Goal: Task Accomplishment & Management: Manage account settings

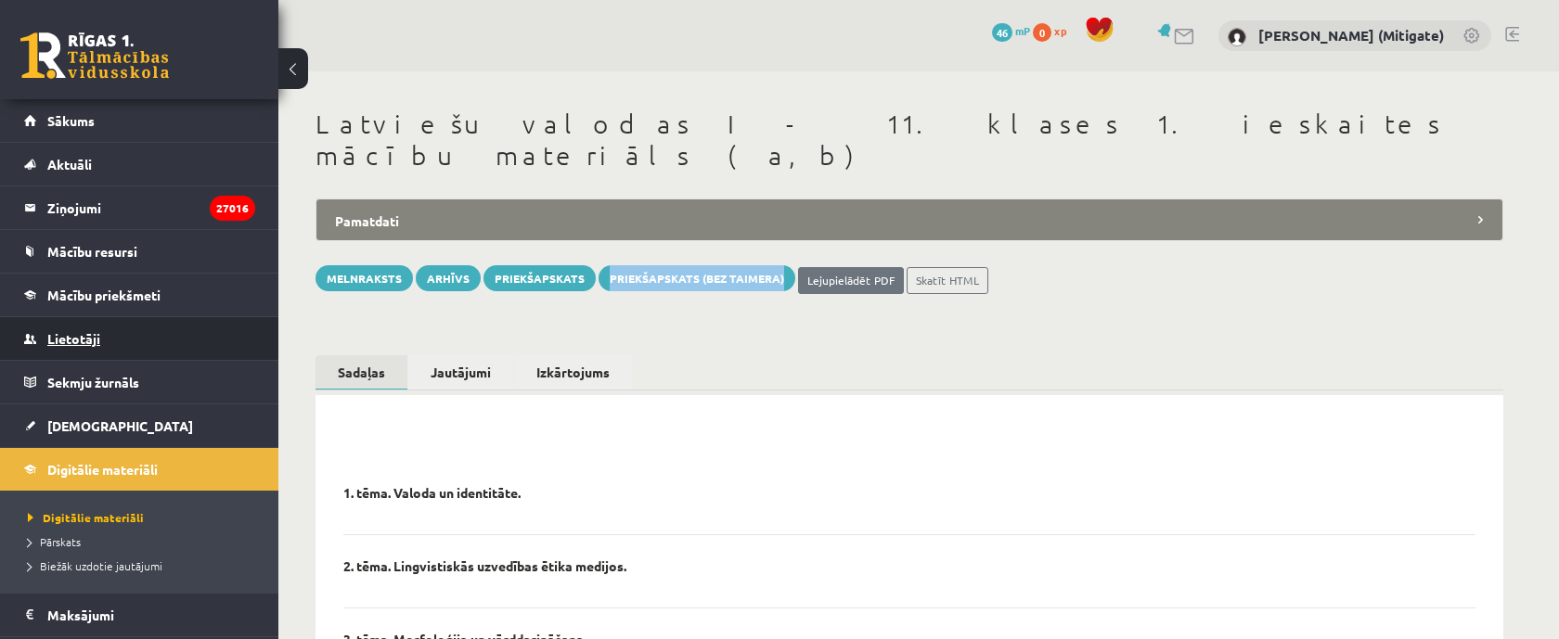
click at [77, 341] on span "Lietotāji" at bounding box center [73, 338] width 53 height 17
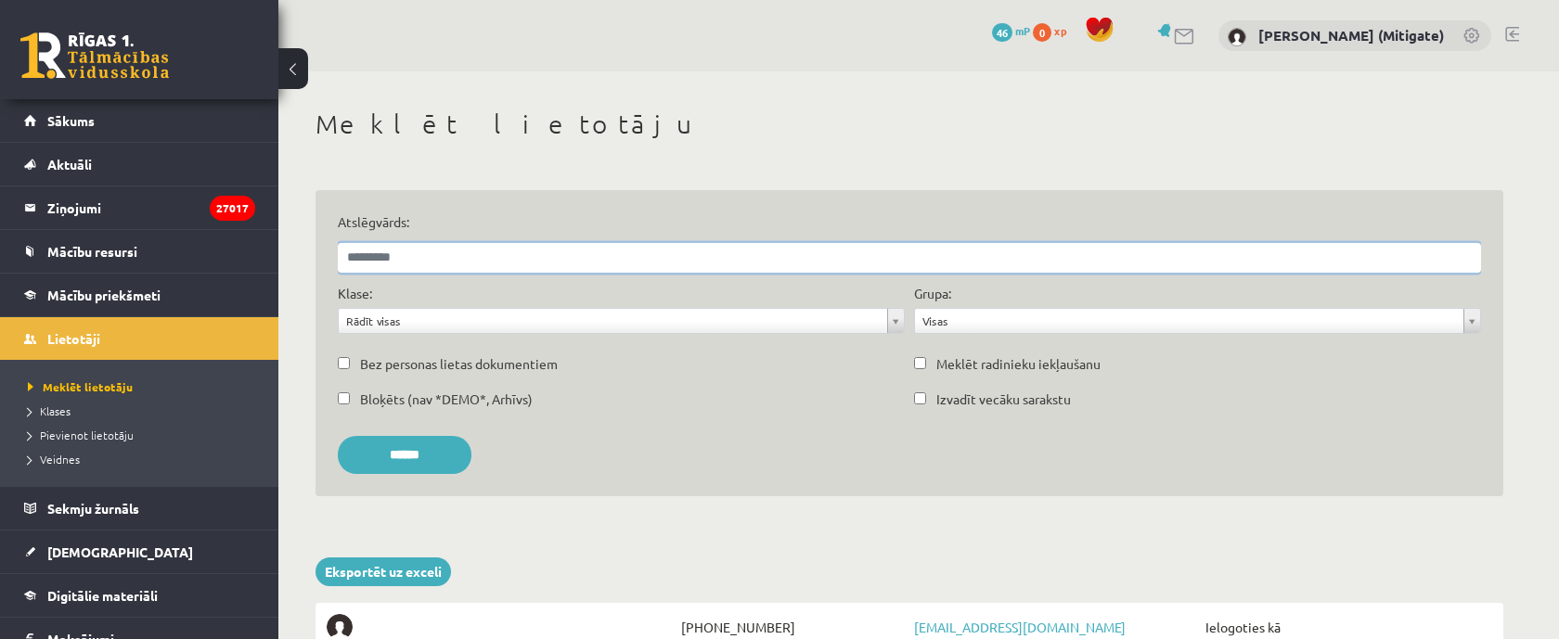
click at [418, 261] on input "Atslēgvārds:" at bounding box center [909, 258] width 1143 height 30
type input "*******"
click at [338, 436] on input "******" at bounding box center [405, 455] width 134 height 38
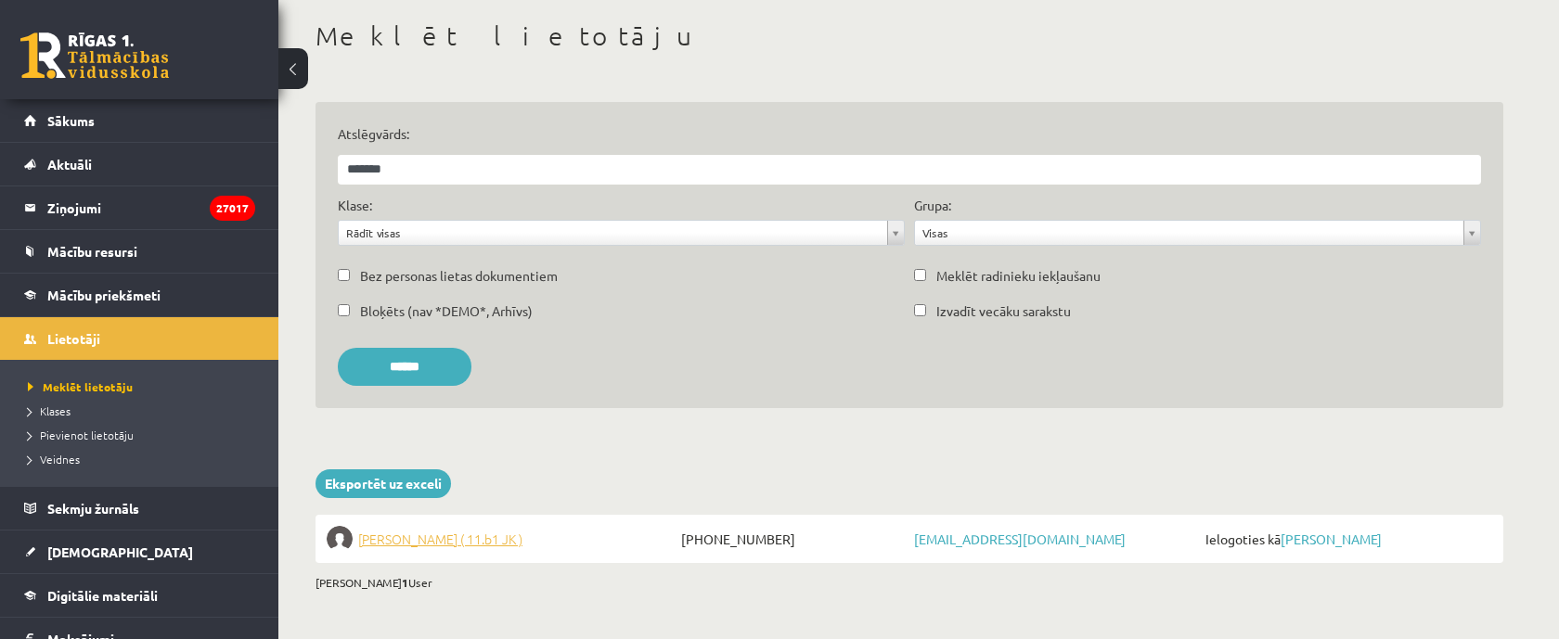
click at [475, 548] on span "Nestors Džondžua ( 11.b1 JK )" at bounding box center [440, 539] width 164 height 26
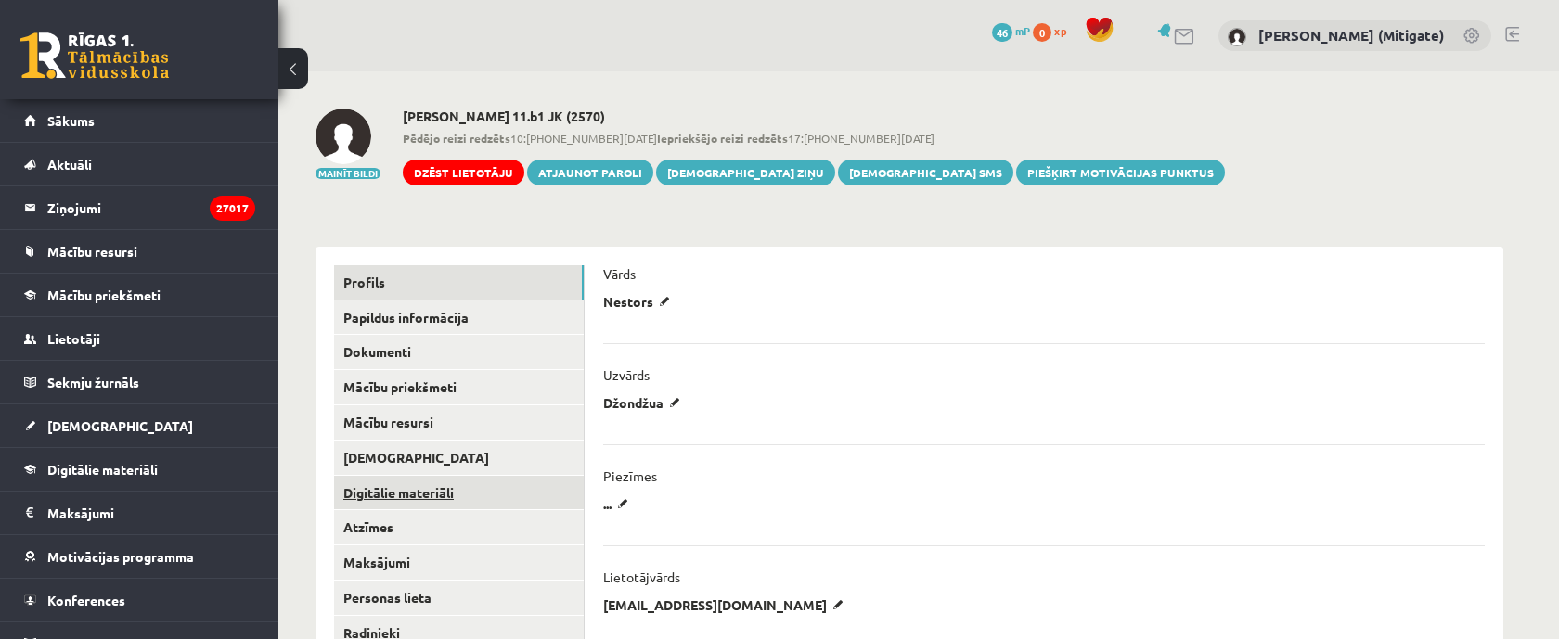
click at [407, 494] on link "Digitālie materiāli" at bounding box center [459, 493] width 250 height 34
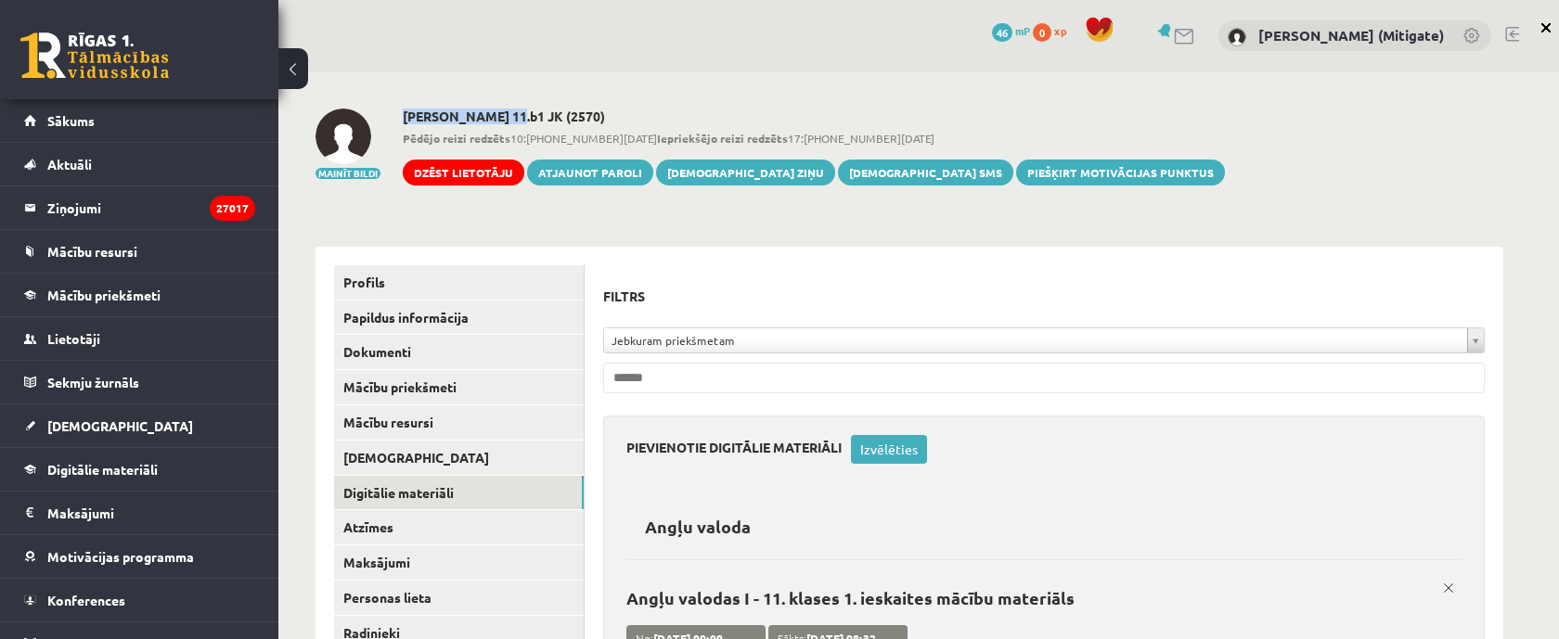
drag, startPoint x: 513, startPoint y: 113, endPoint x: 406, endPoint y: 116, distance: 106.7
click at [406, 116] on h2 "Nestors Džondžua 11.b1 JK (2570)" at bounding box center [814, 117] width 822 height 16
copy h2 "Nestors Džondžua"
click at [108, 338] on link "Lietotāji" at bounding box center [139, 338] width 231 height 43
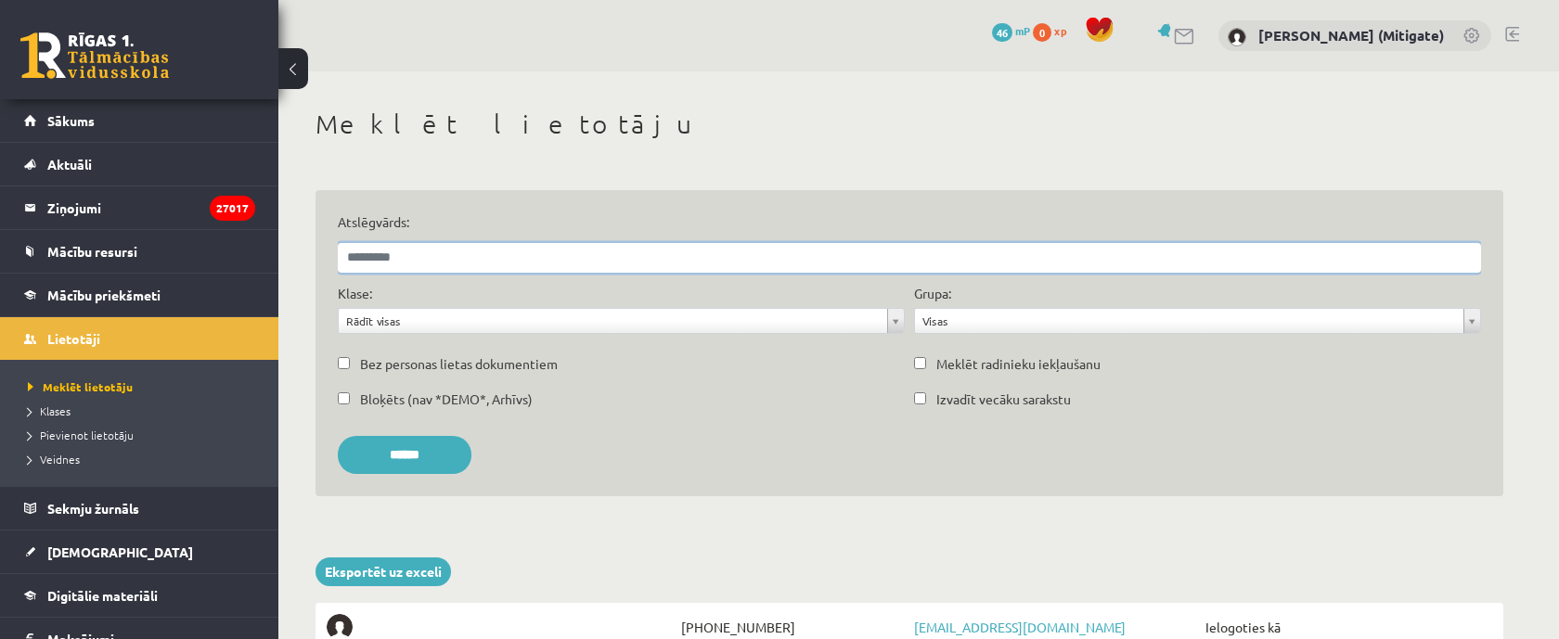
click at [420, 260] on input "Atslēgvārds:" at bounding box center [909, 258] width 1143 height 30
paste input "**********"
type input "**********"
click at [338, 436] on input "******" at bounding box center [405, 455] width 134 height 38
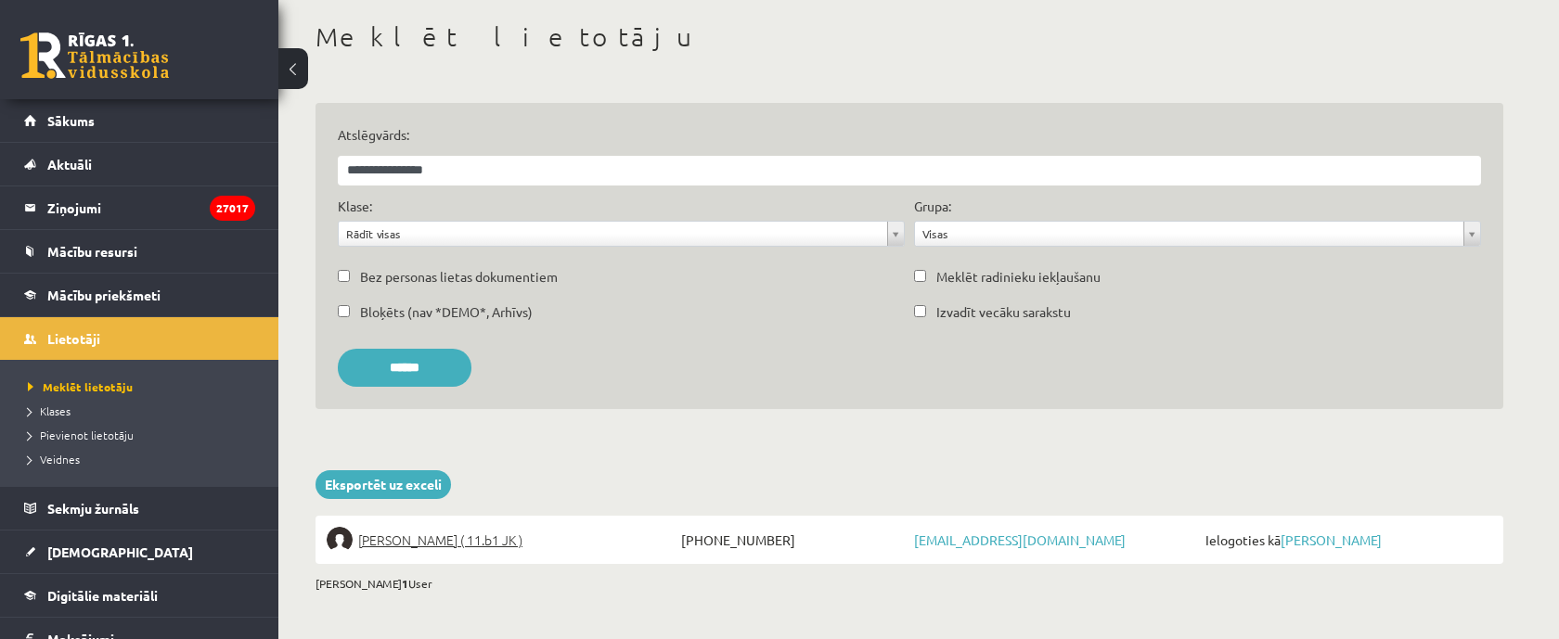
click at [1344, 546] on span "Ielogoties kā Nestors Džondžua" at bounding box center [1346, 540] width 291 height 26
click at [1344, 540] on link "Nestors Džondžua" at bounding box center [1330, 540] width 101 height 17
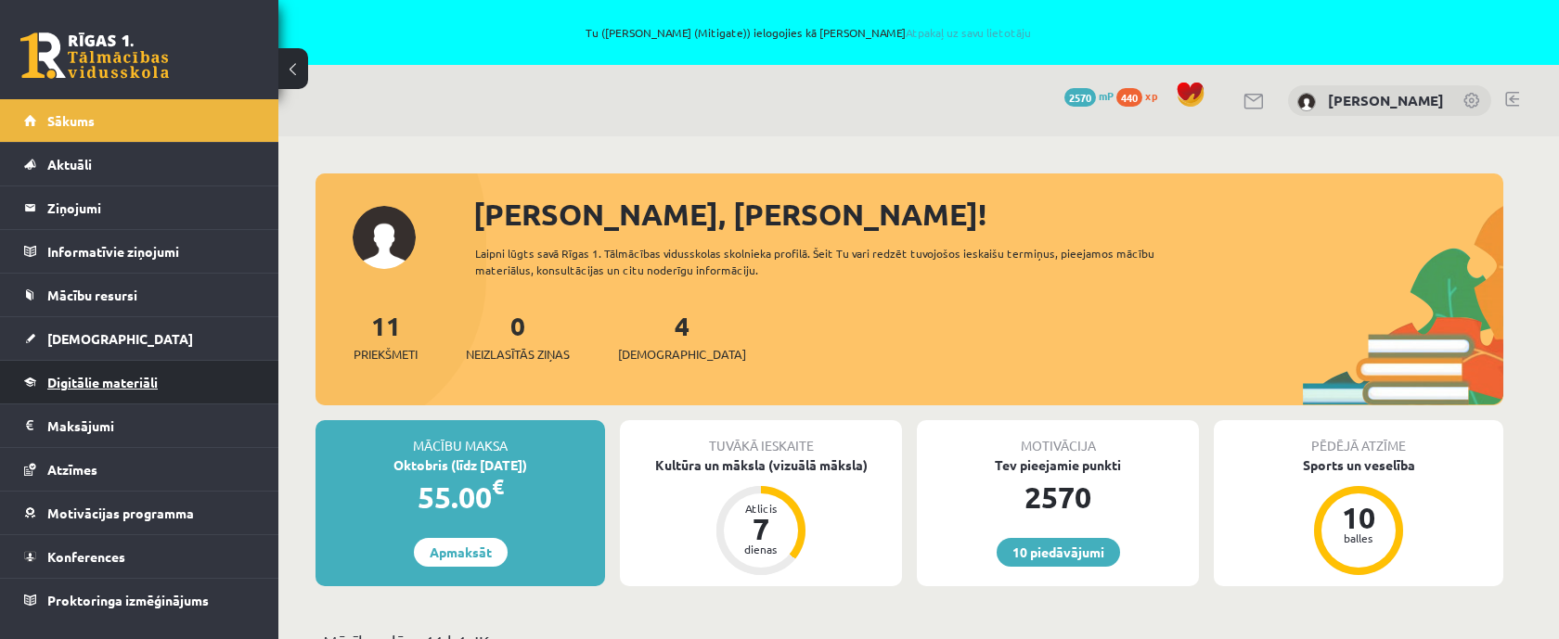
click at [71, 387] on span "Digitālie materiāli" at bounding box center [102, 382] width 110 height 17
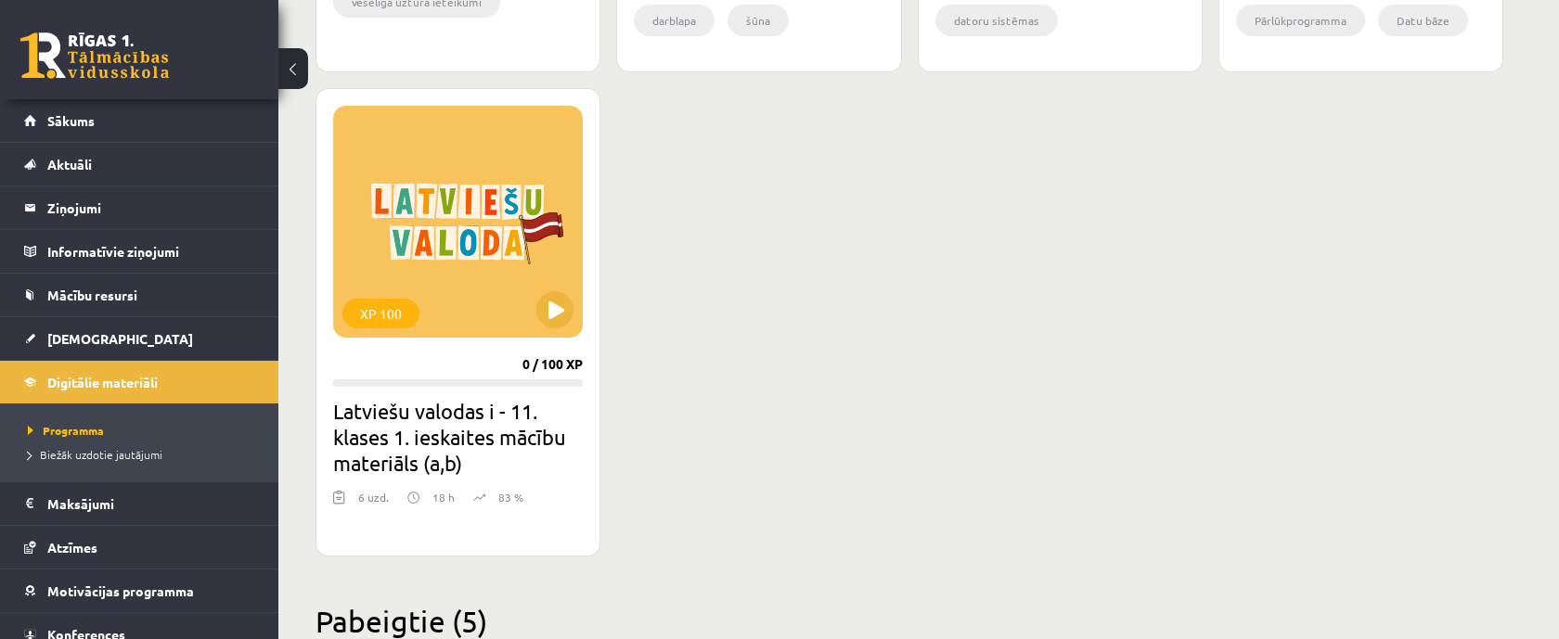
scroll to position [1684, 0]
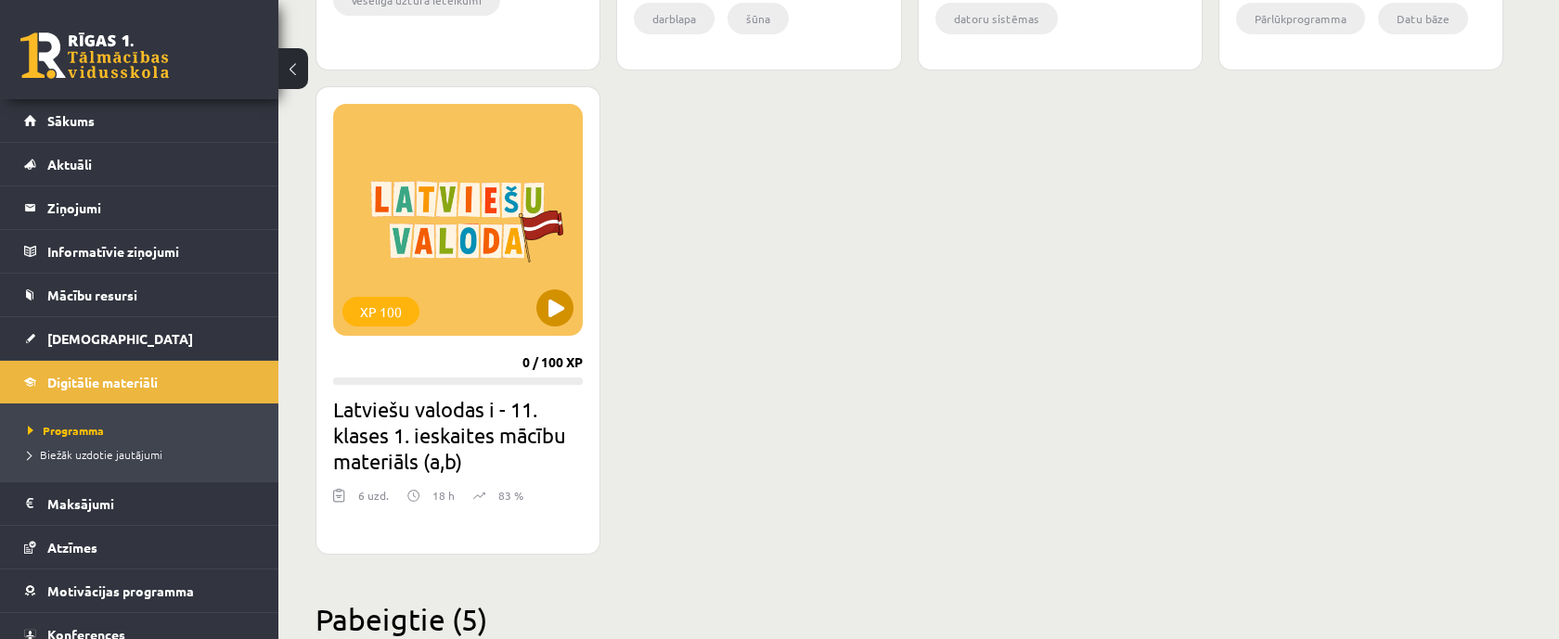
click at [445, 238] on div "XP 100" at bounding box center [458, 220] width 250 height 232
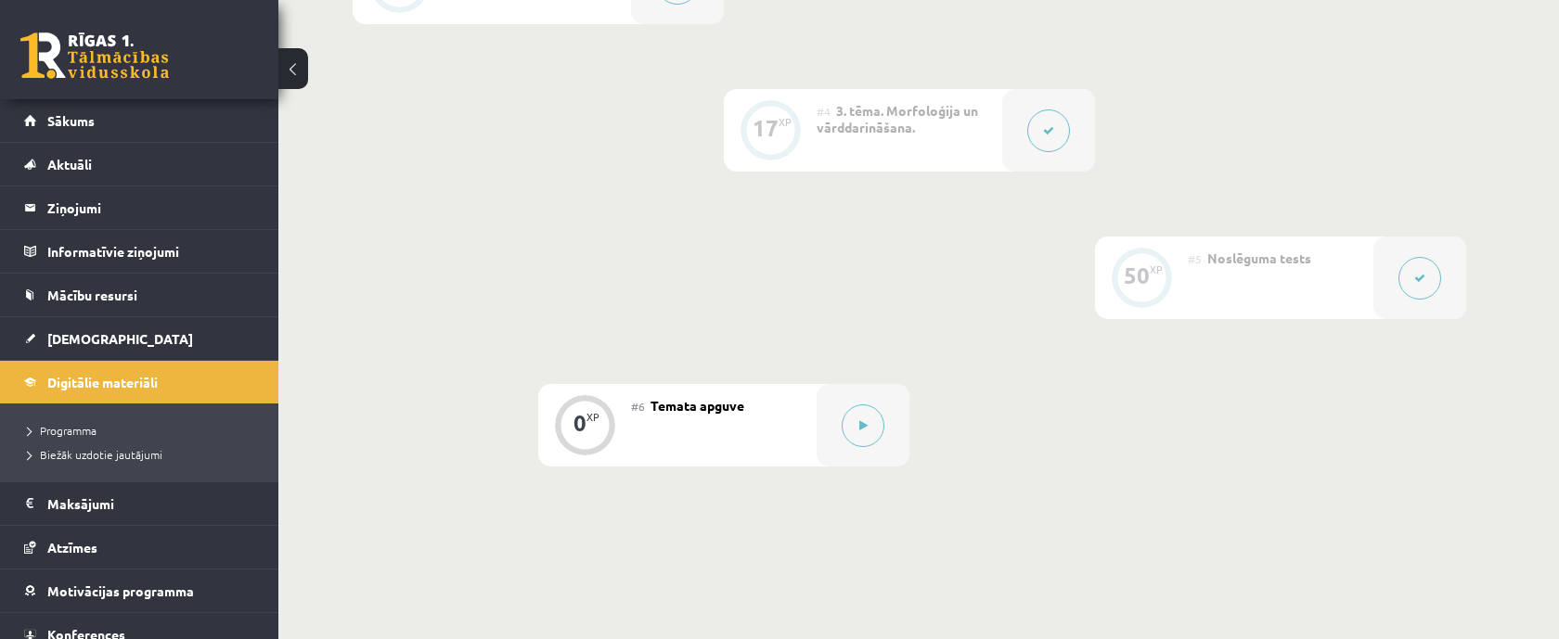
scroll to position [923, 0]
click at [855, 413] on button at bounding box center [863, 421] width 43 height 43
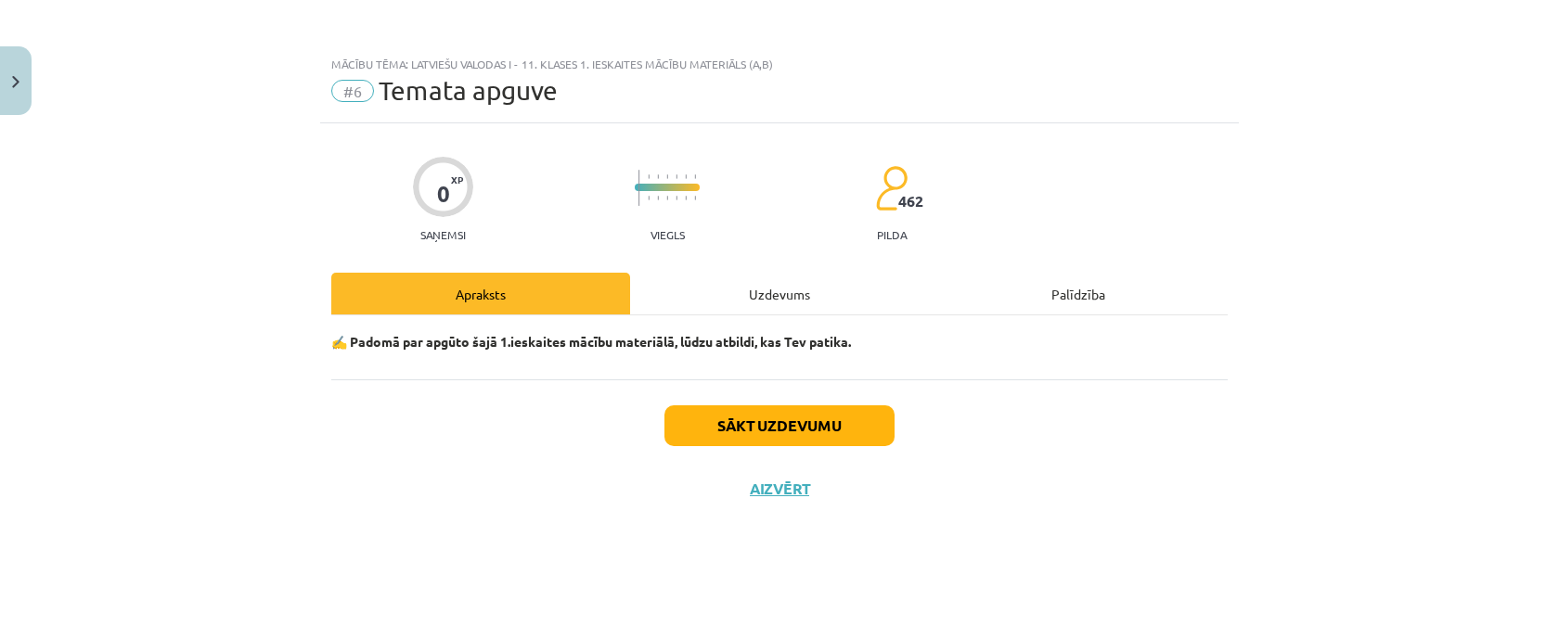
click at [796, 302] on div "Uzdevums" at bounding box center [779, 294] width 299 height 42
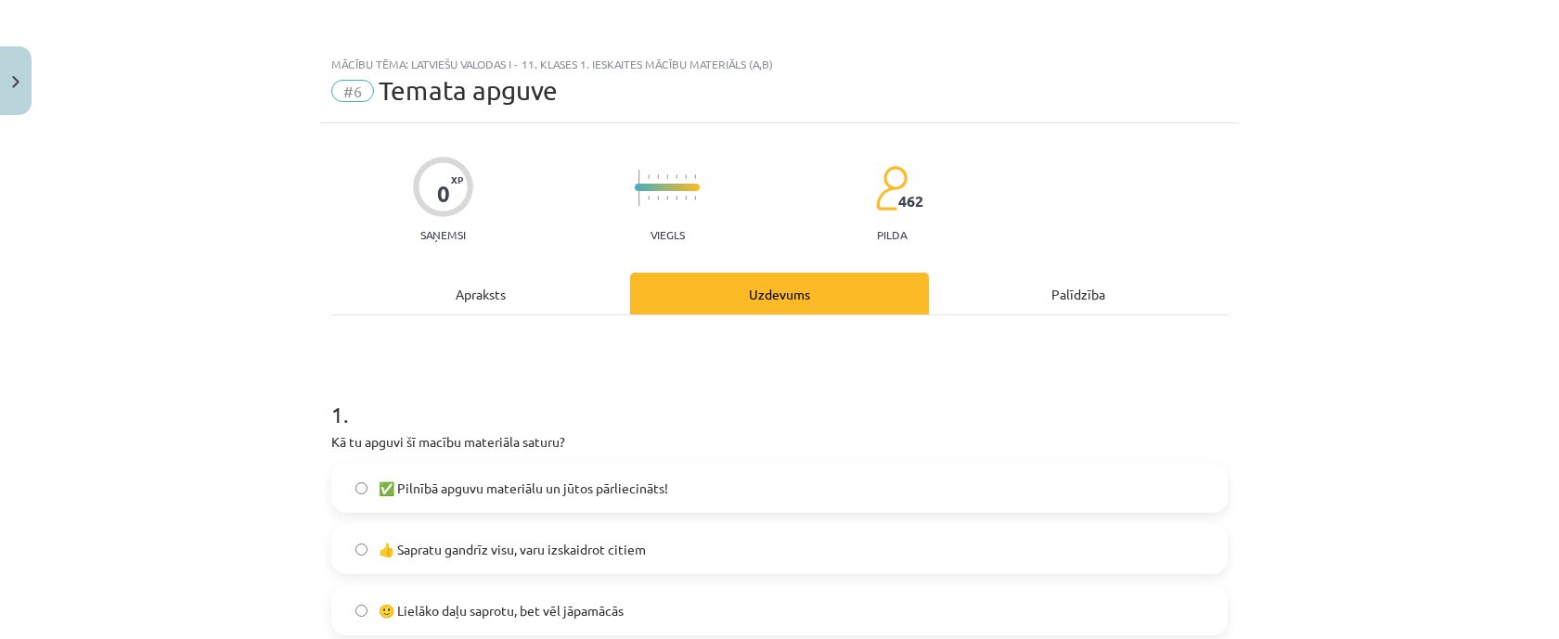
scroll to position [1189, 0]
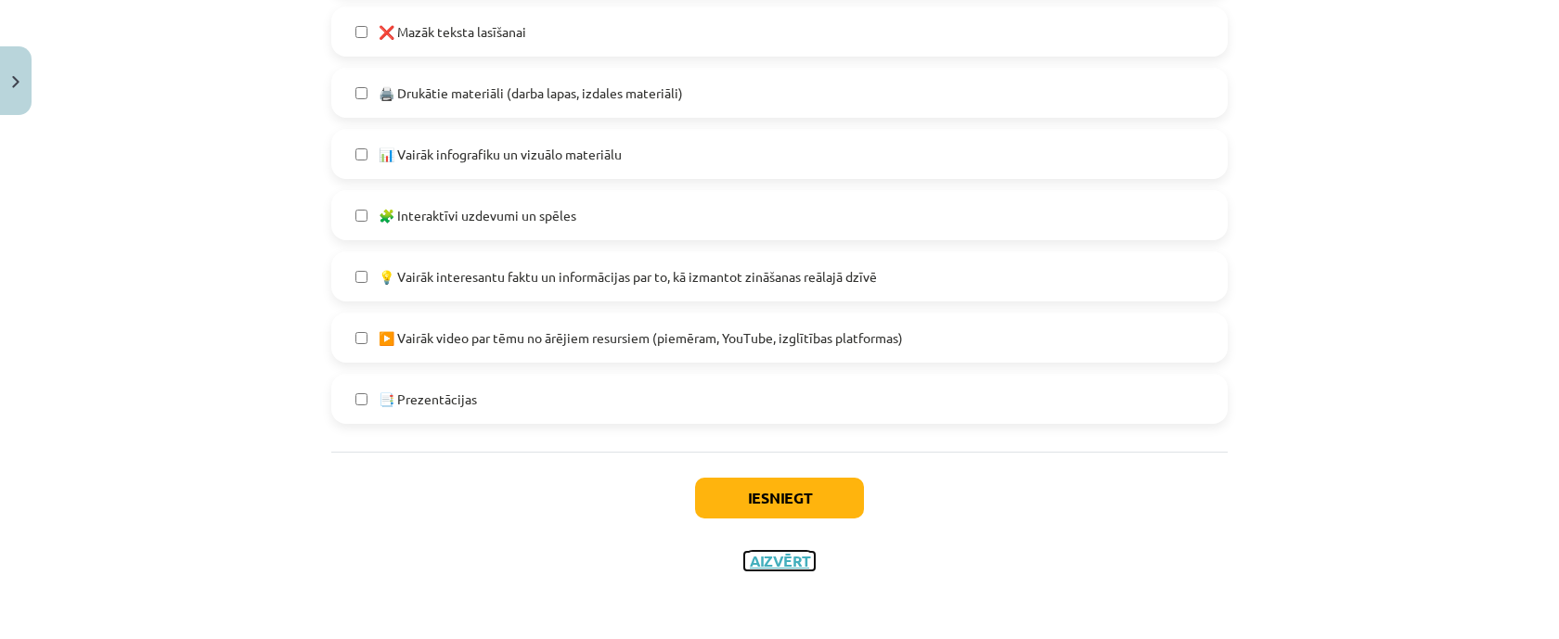
click at [773, 566] on button "Aizvērt" at bounding box center [779, 561] width 71 height 19
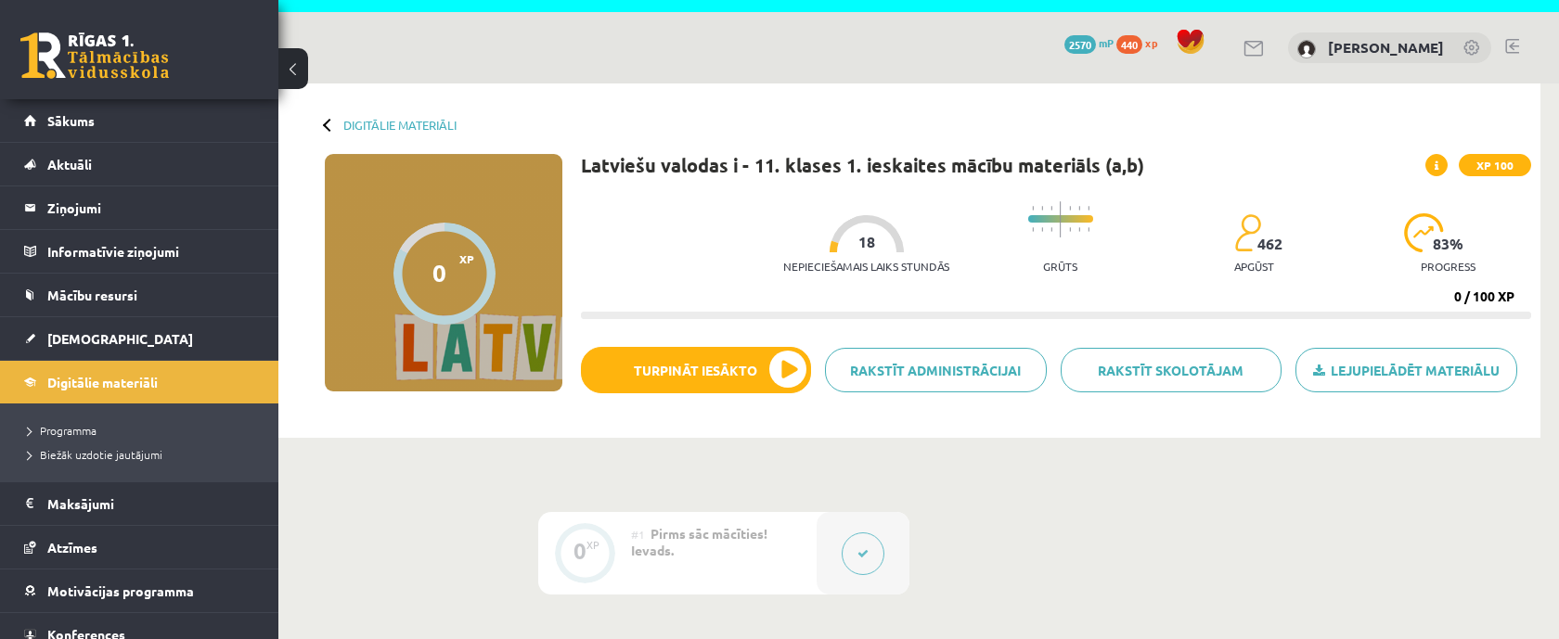
scroll to position [0, 0]
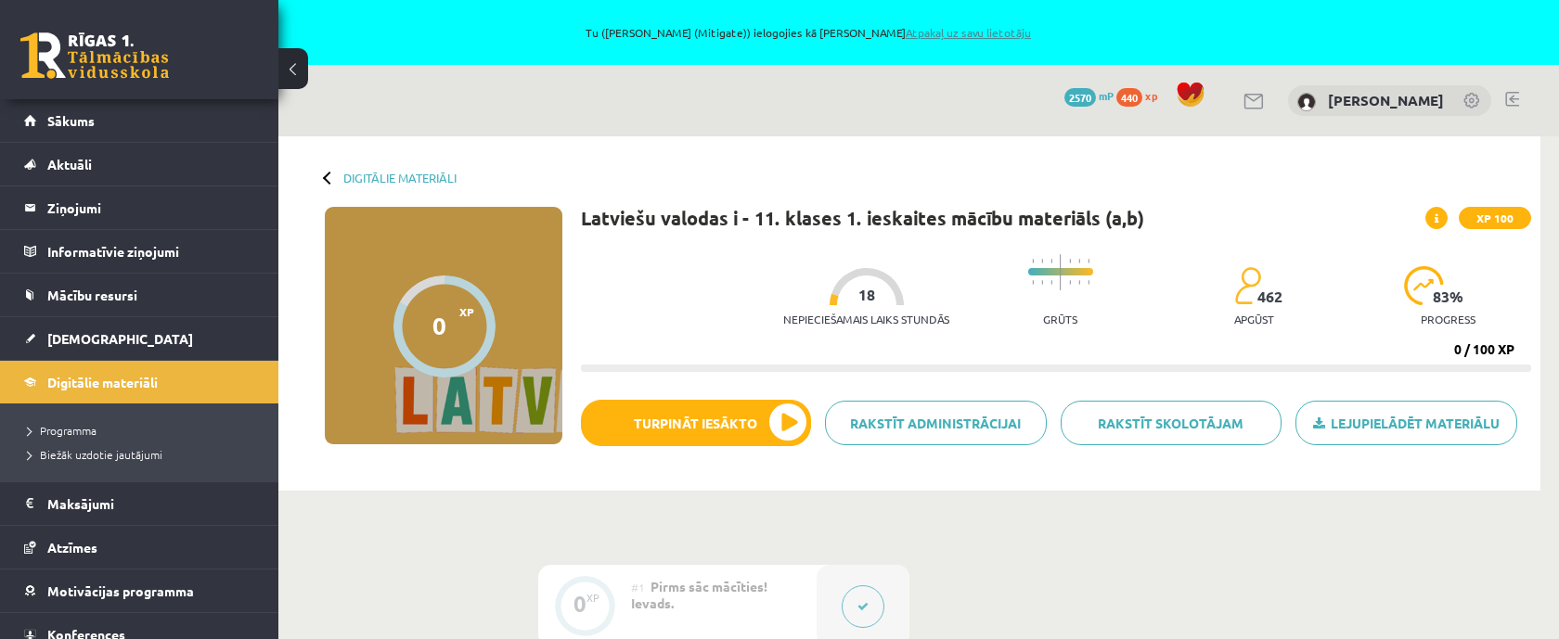
click at [971, 34] on link "Atpakaļ uz savu lietotāju" at bounding box center [968, 32] width 125 height 15
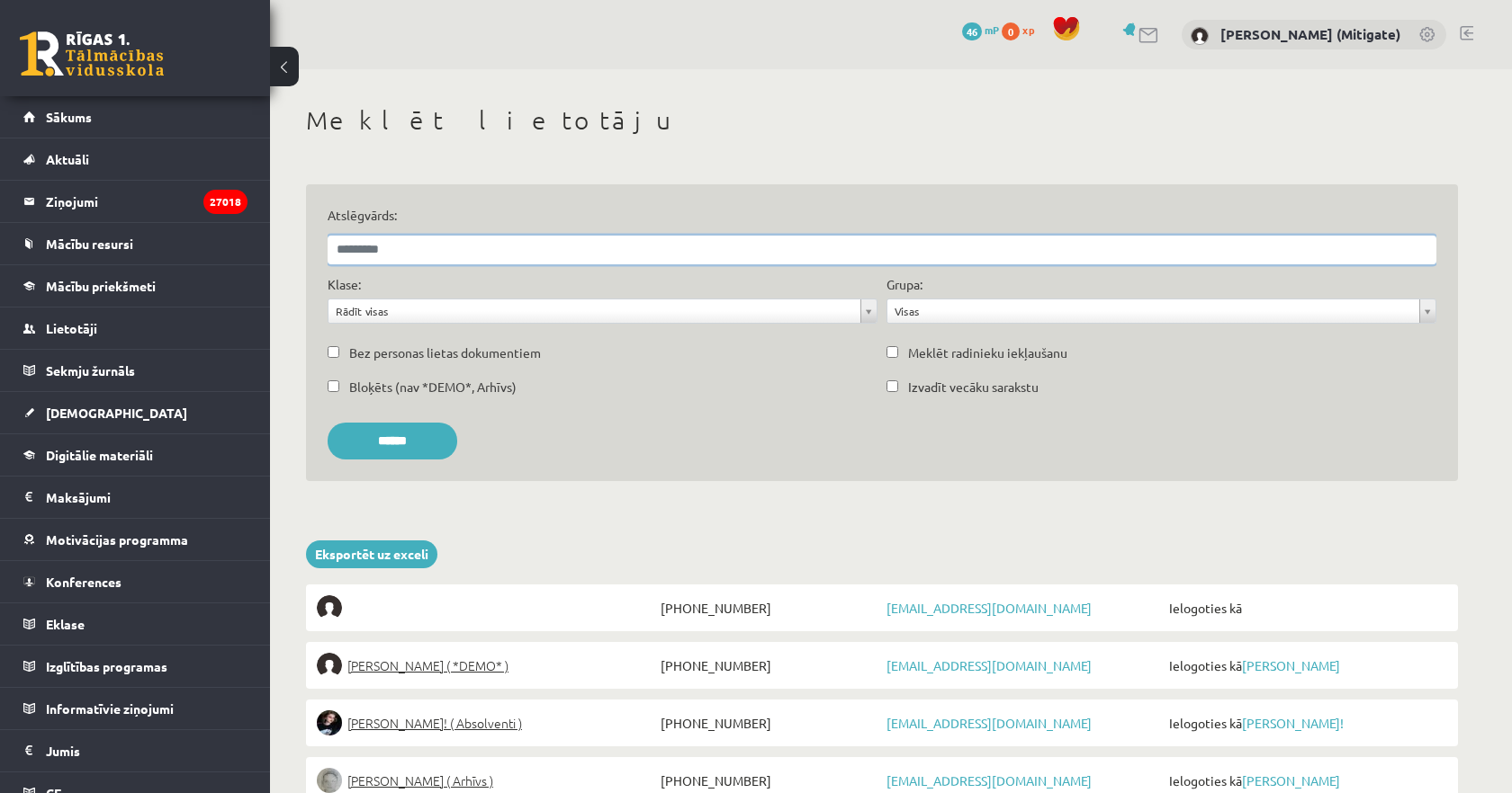
click at [412, 253] on input "Atslēgvārds:" at bounding box center [882, 250] width 1109 height 29
paste input "**********"
type input "**********"
click at [328, 423] on input "******" at bounding box center [393, 441] width 130 height 37
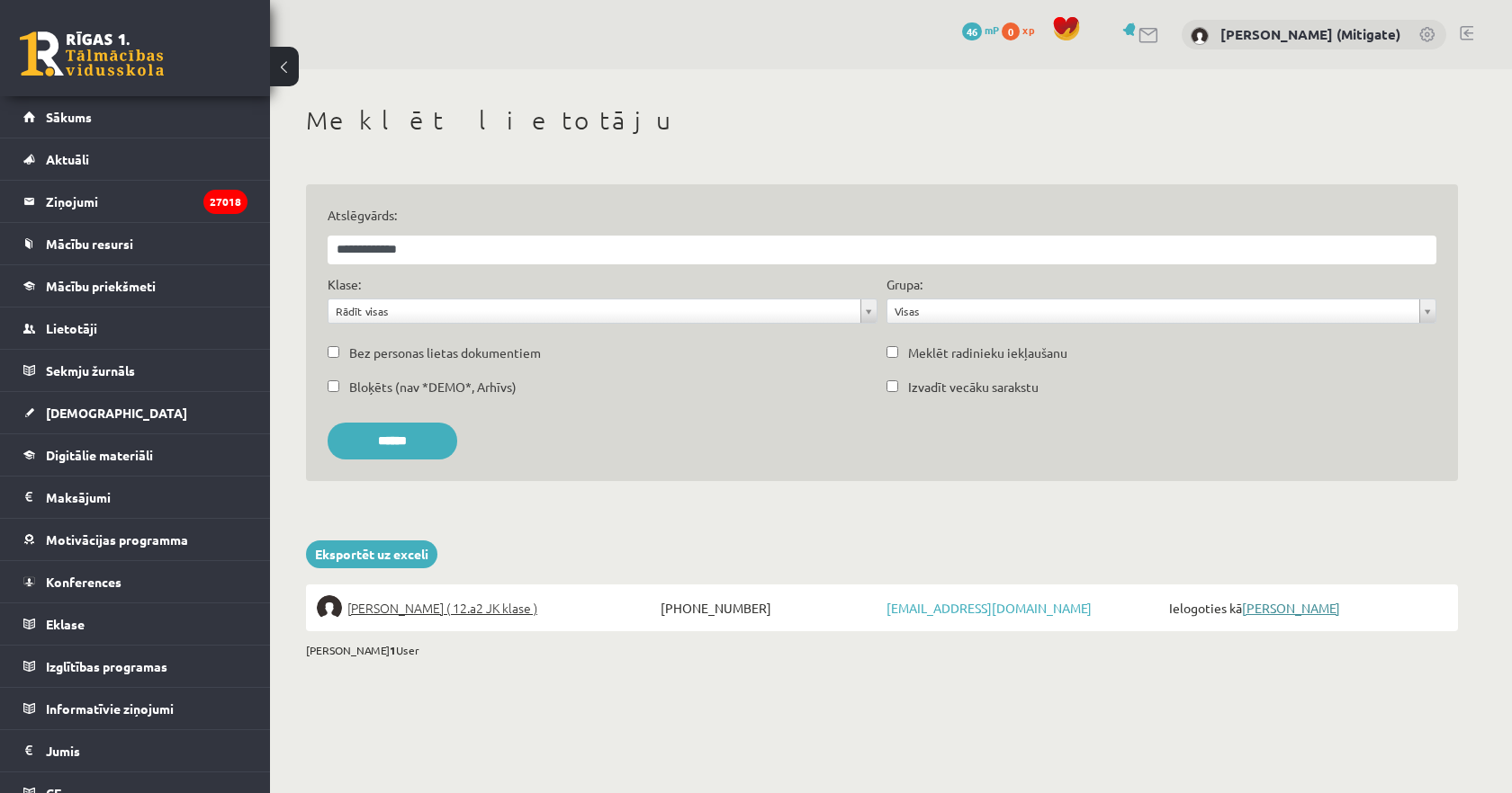
click at [1278, 608] on link "[PERSON_NAME]" at bounding box center [1290, 608] width 98 height 16
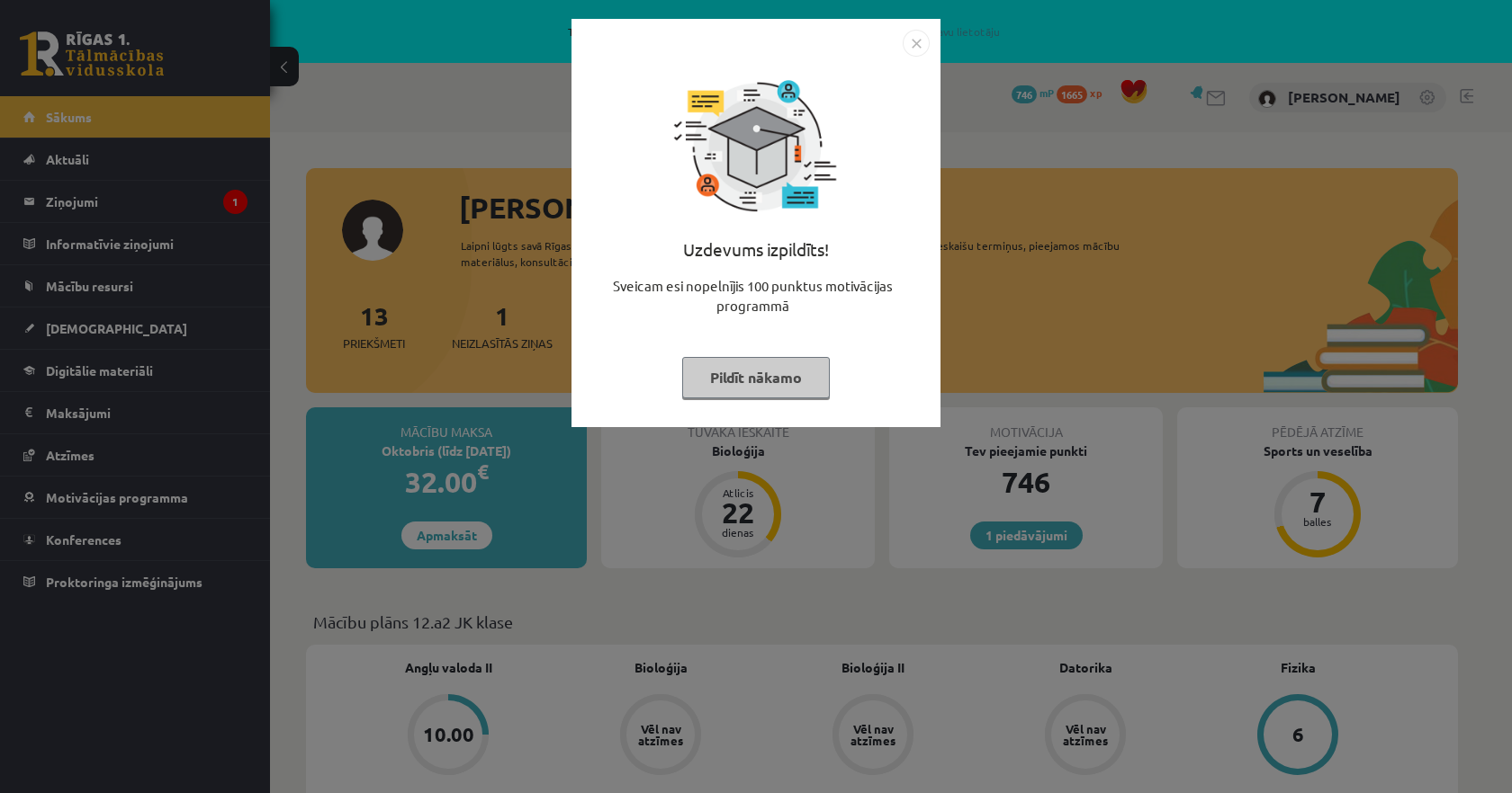
click at [916, 42] on img "Close" at bounding box center [917, 44] width 27 height 27
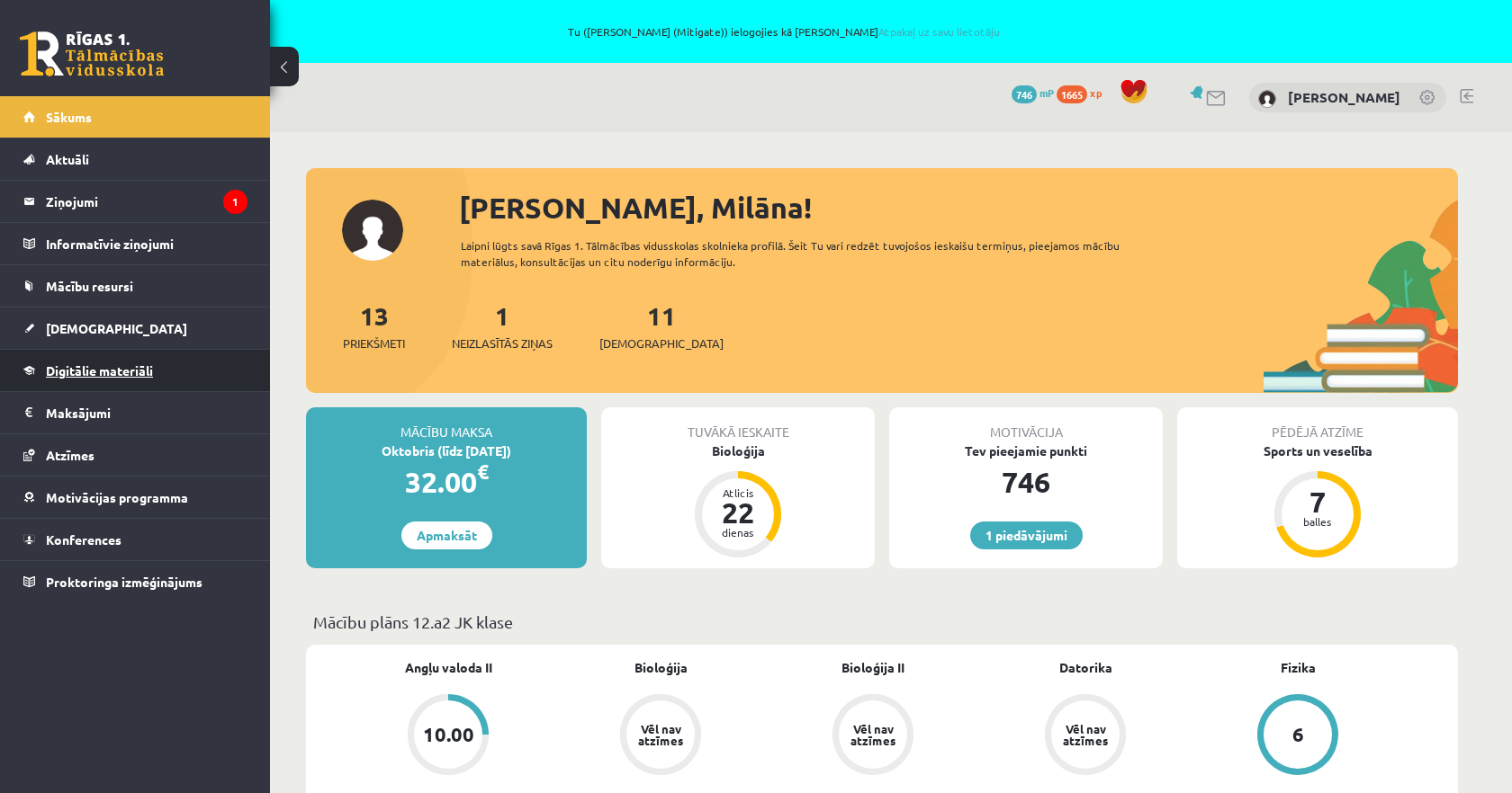
click at [97, 368] on span "Digitālie materiāli" at bounding box center [99, 370] width 107 height 16
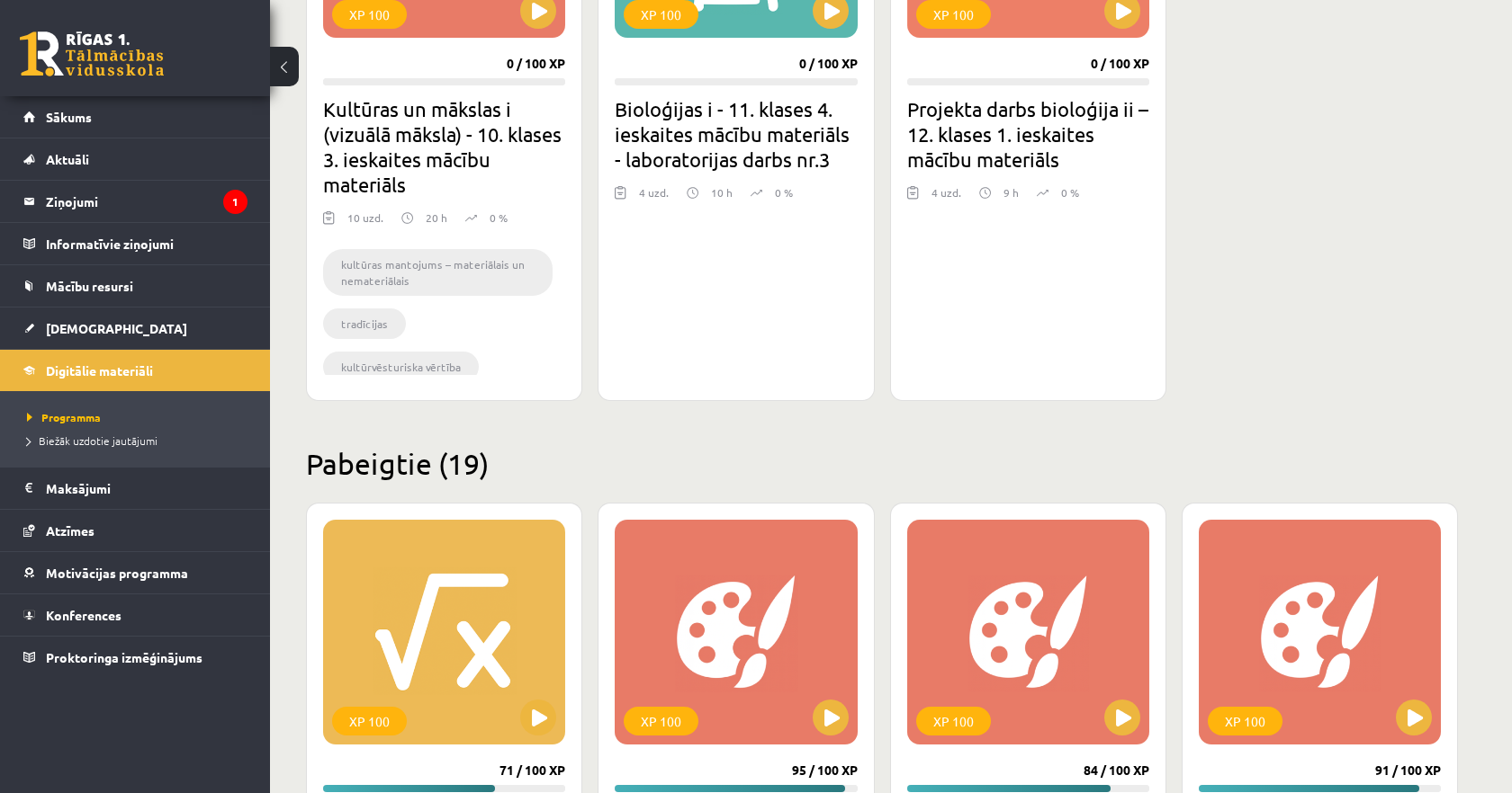
scroll to position [492, 0]
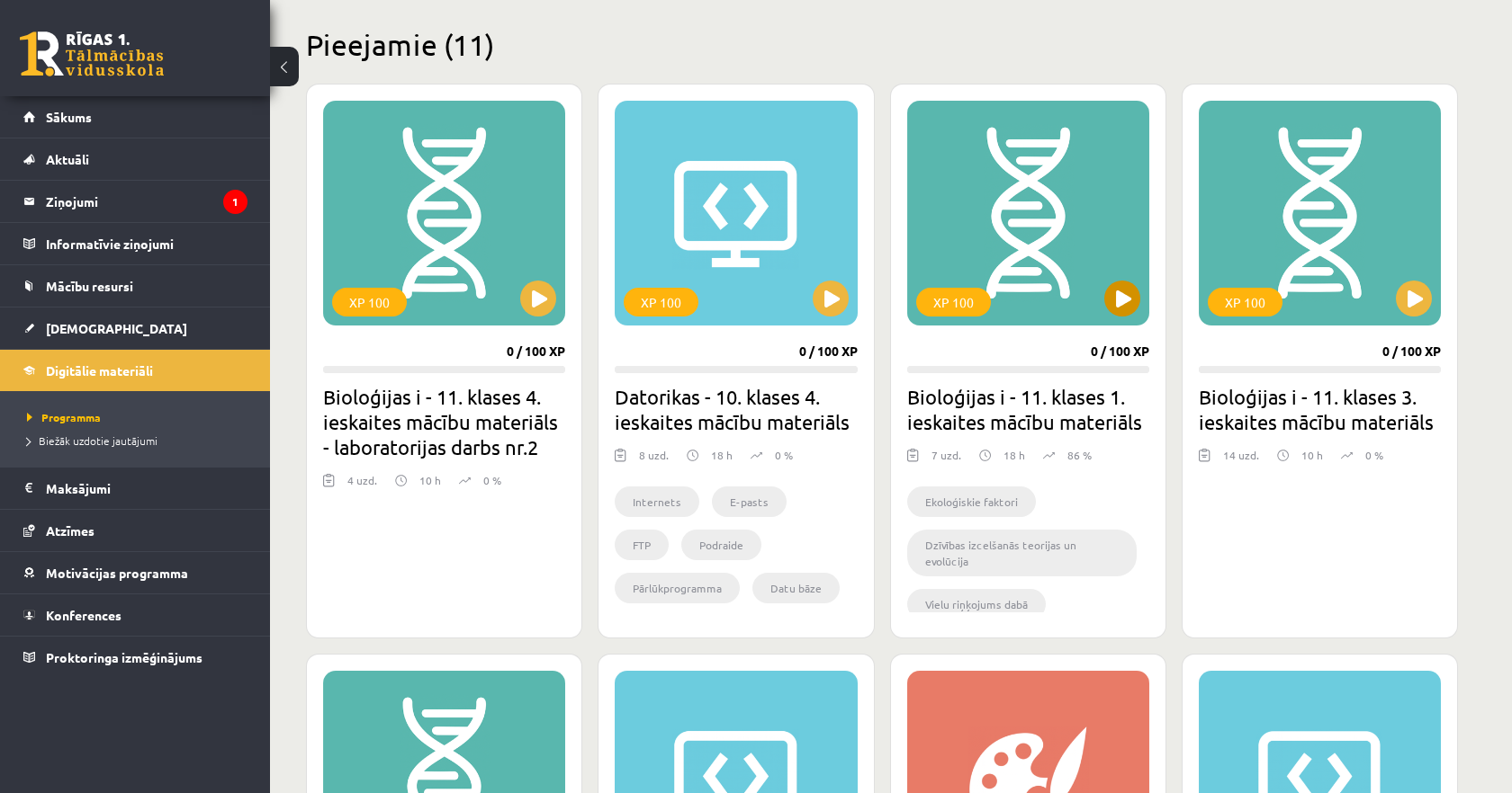
click at [1025, 222] on div "XP 100" at bounding box center [1028, 213] width 242 height 225
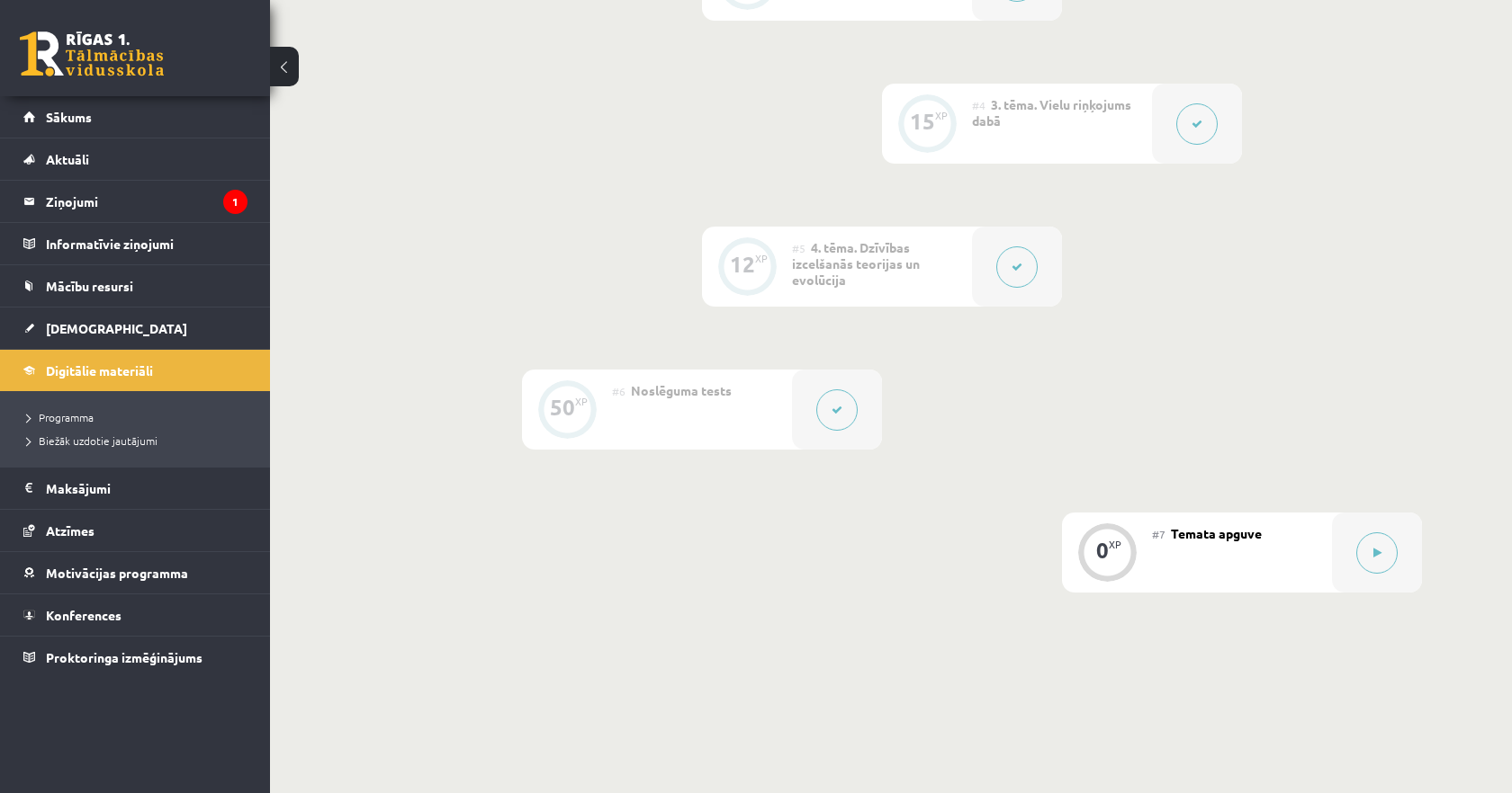
scroll to position [1030, 0]
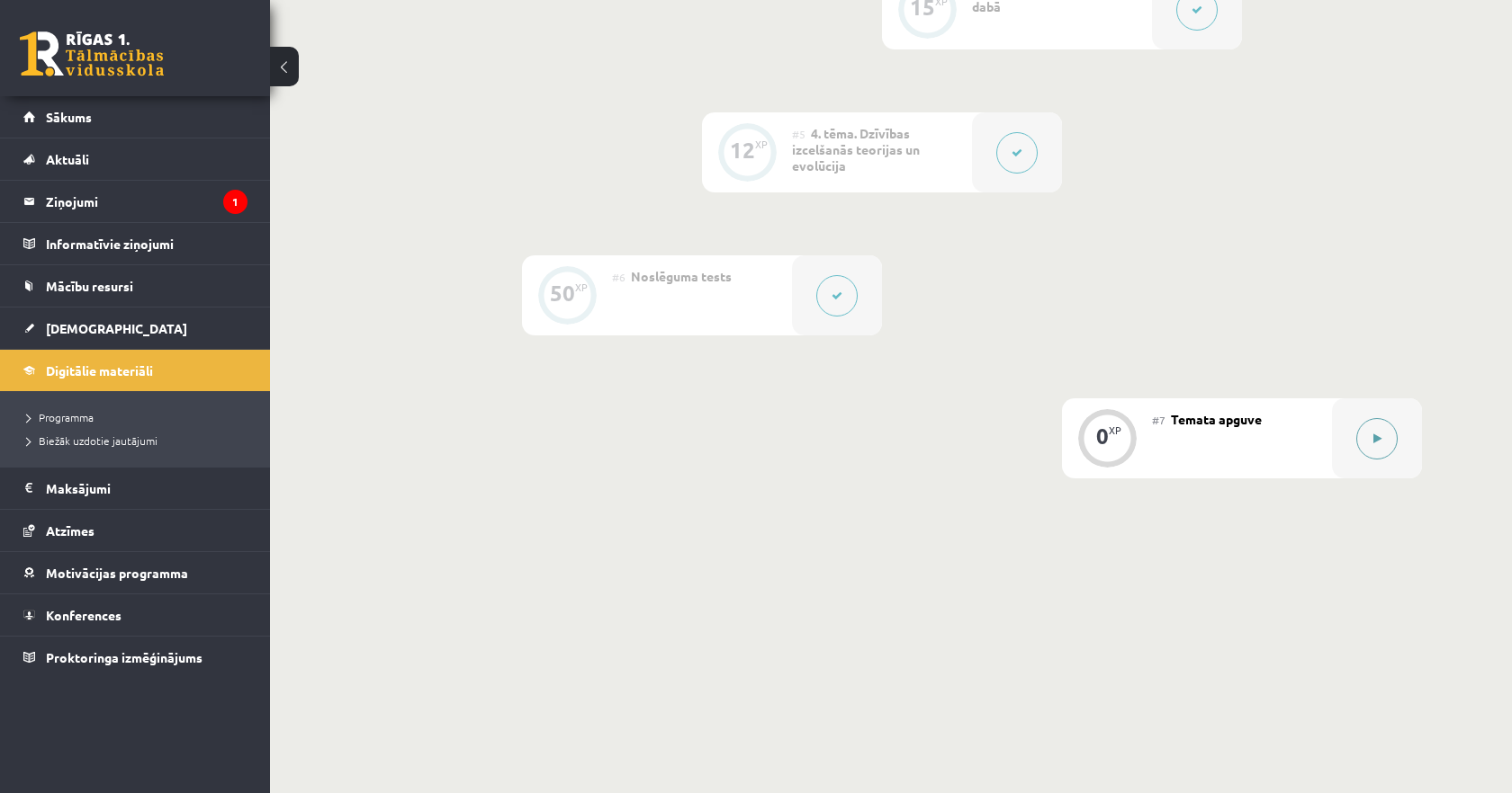
click at [1374, 444] on button at bounding box center [1376, 438] width 42 height 42
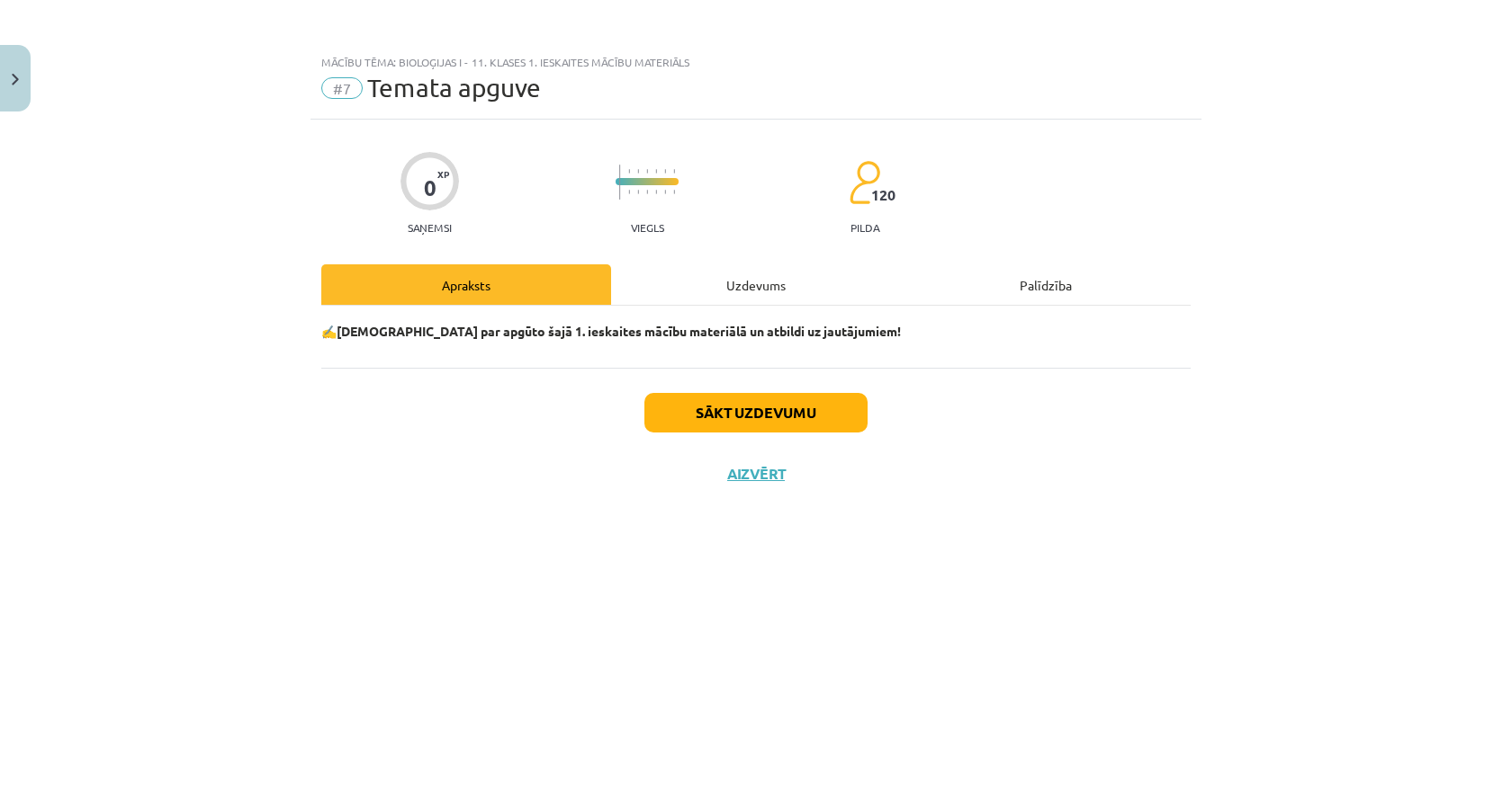
click at [755, 287] on div "Uzdevums" at bounding box center [756, 285] width 290 height 41
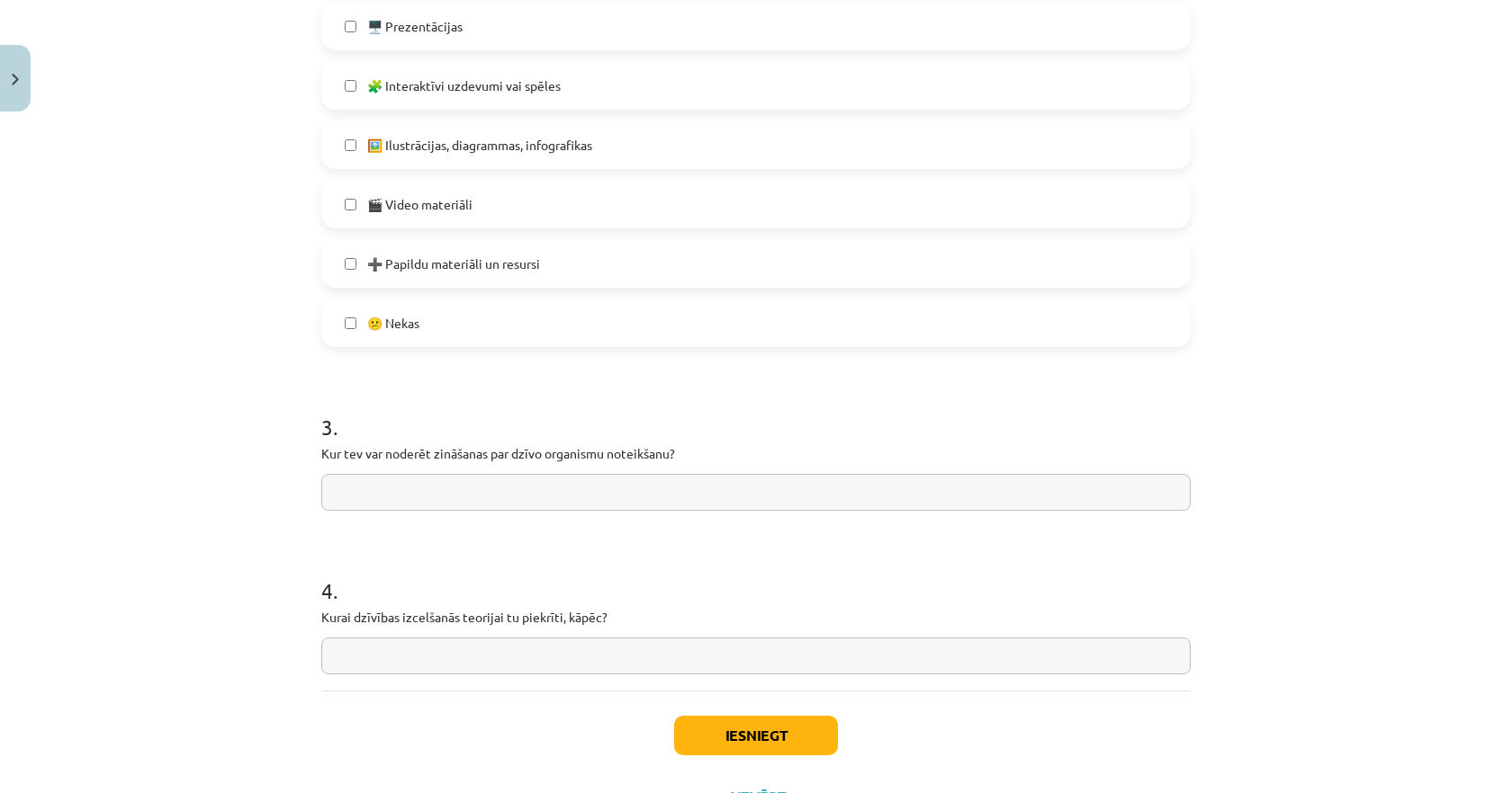
scroll to position [1147, 0]
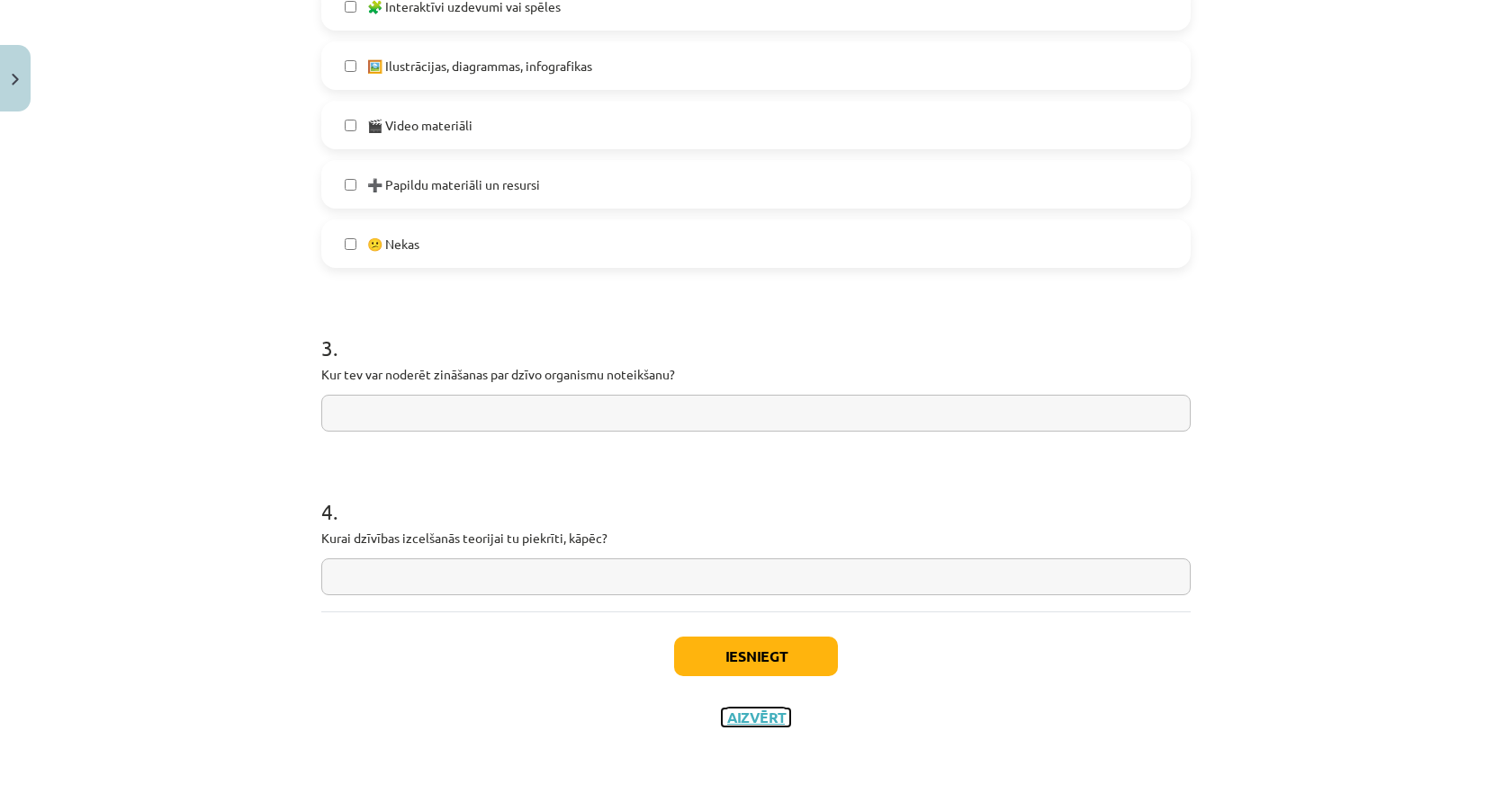
click at [756, 726] on button "Aizvērt" at bounding box center [756, 717] width 69 height 18
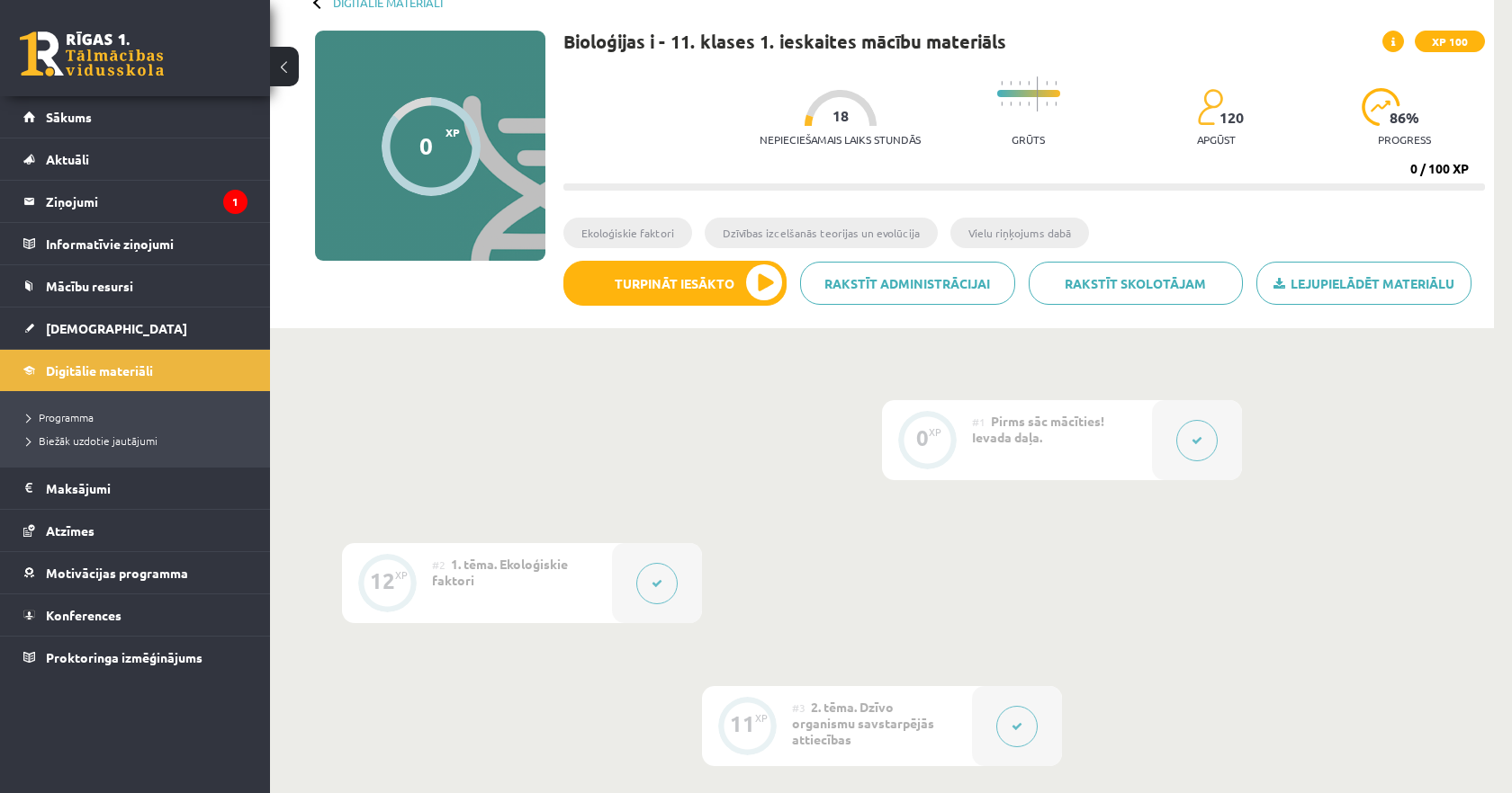
scroll to position [0, 0]
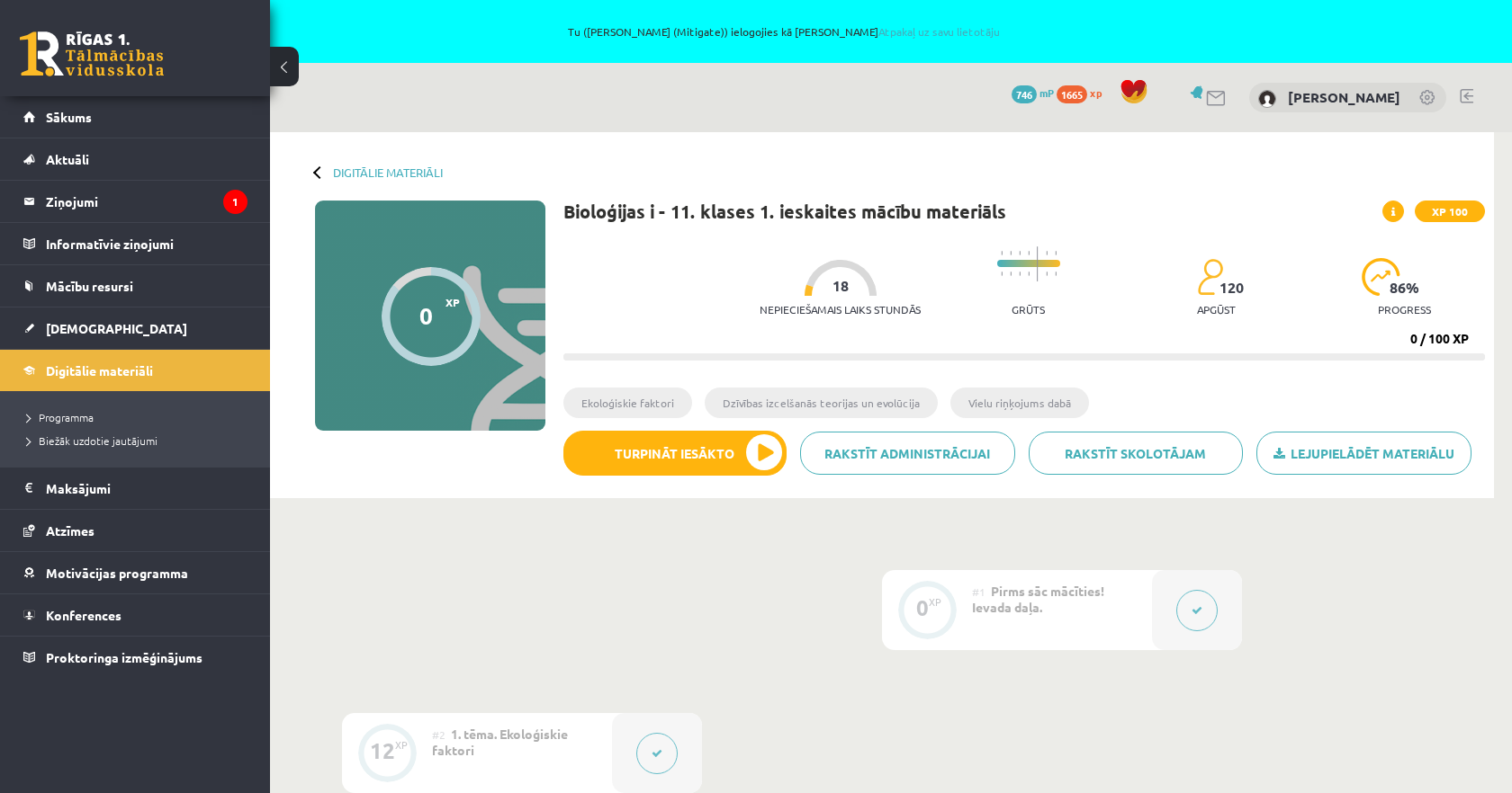
click at [682, 235] on div "Bioloģijas i - 11. klases 1. ieskaites mācību materiāls XP 100 Nepieciešamais l…" at bounding box center [1024, 345] width 921 height 289
click at [915, 29] on link "Atpakaļ uz savu lietotāju" at bounding box center [939, 31] width 121 height 15
